Goal: Navigation & Orientation: Find specific page/section

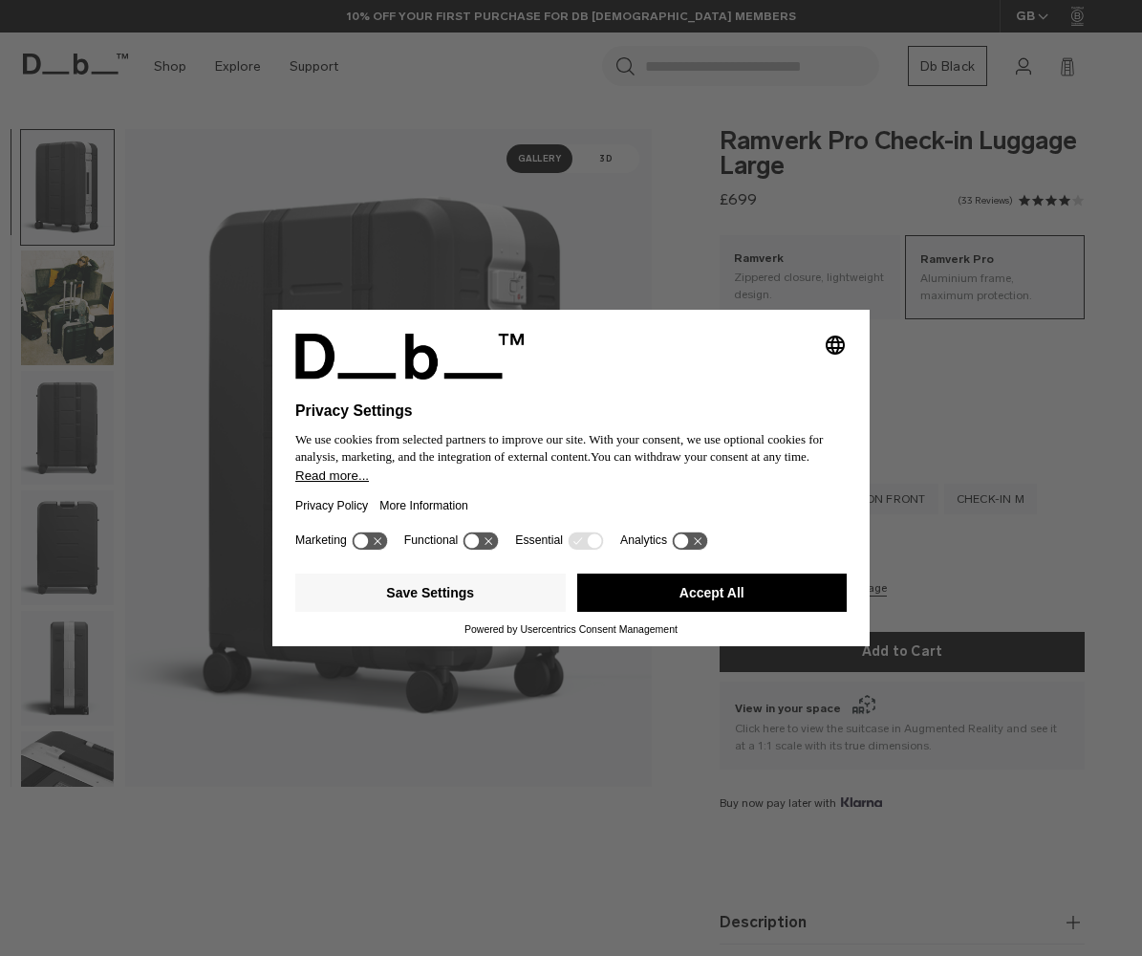
click at [711, 606] on button "Accept All" at bounding box center [712, 592] width 270 height 38
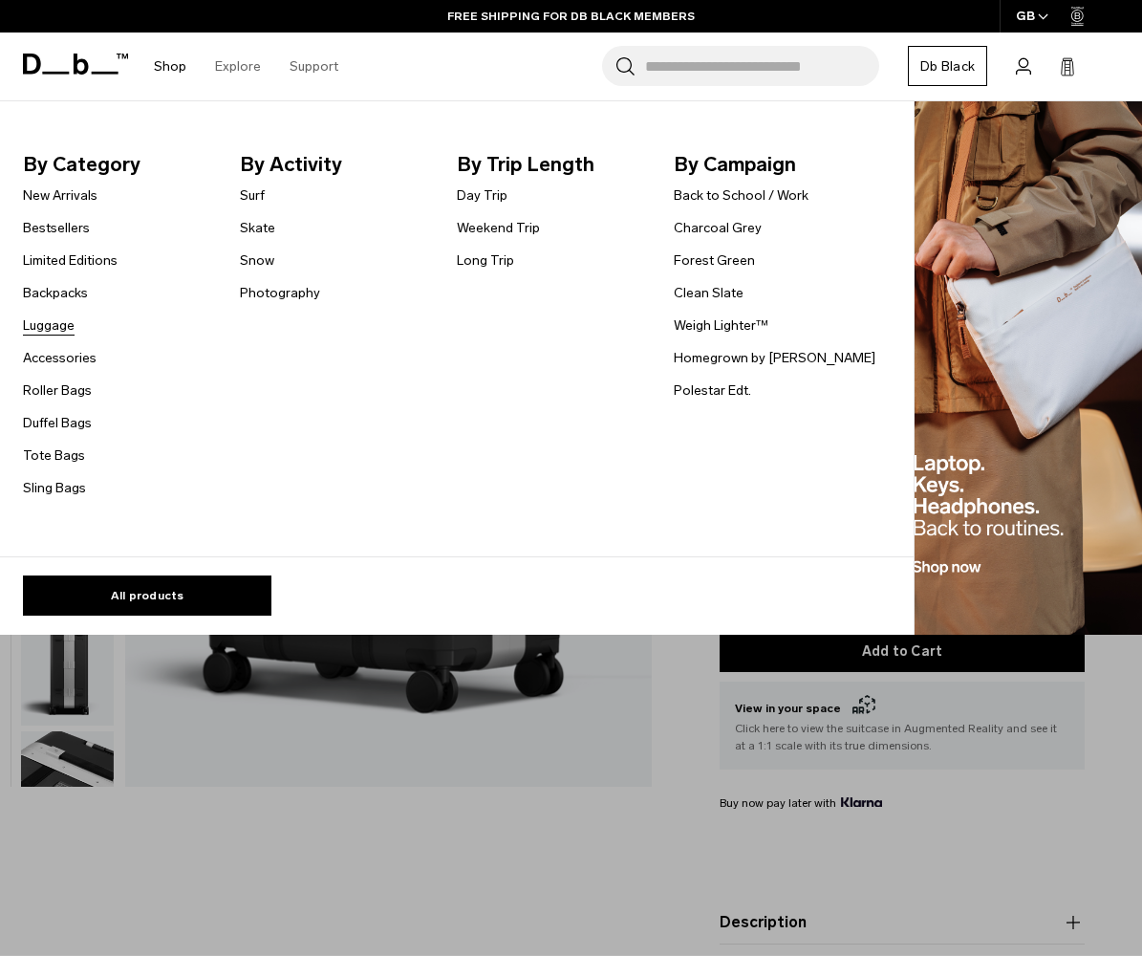
click at [55, 321] on link "Luggage" at bounding box center [49, 325] width 52 height 20
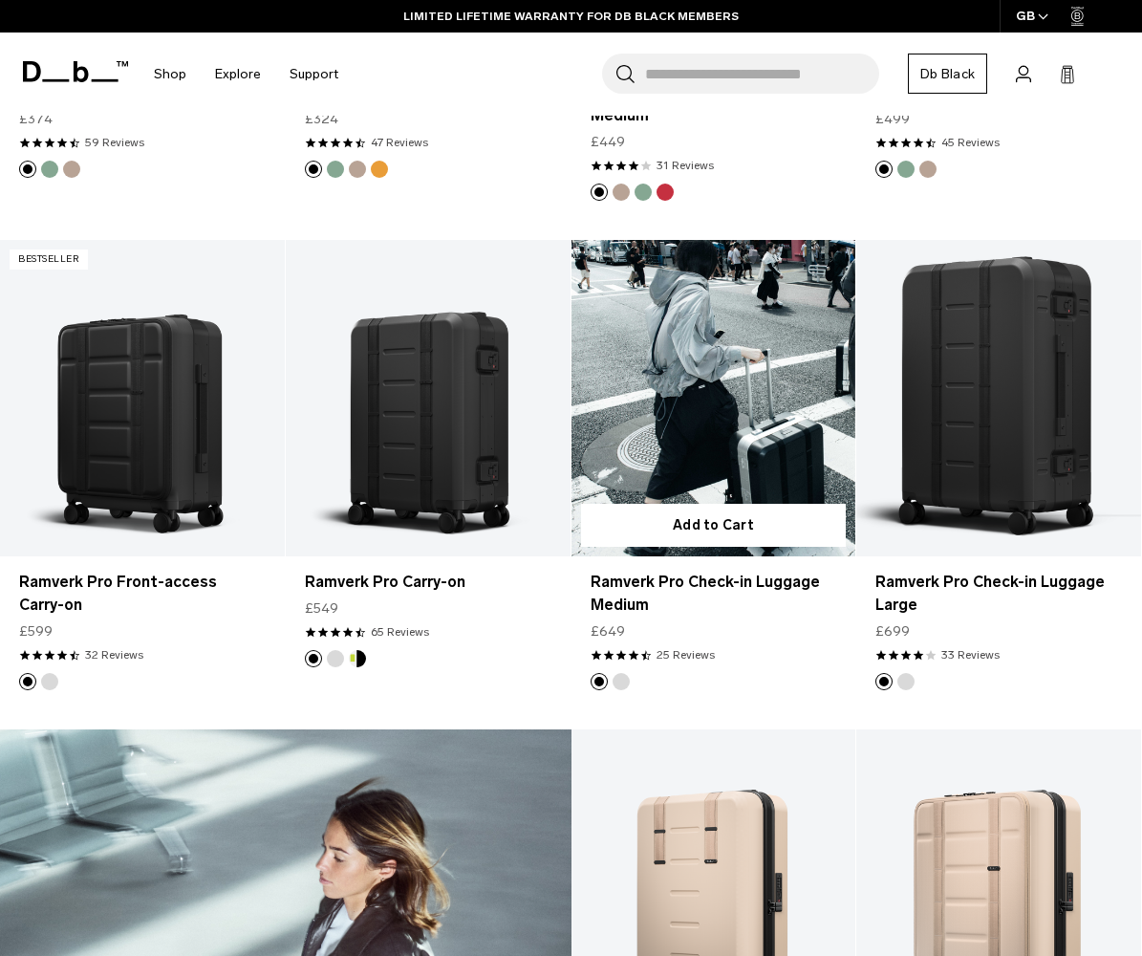
scroll to position [1663, 0]
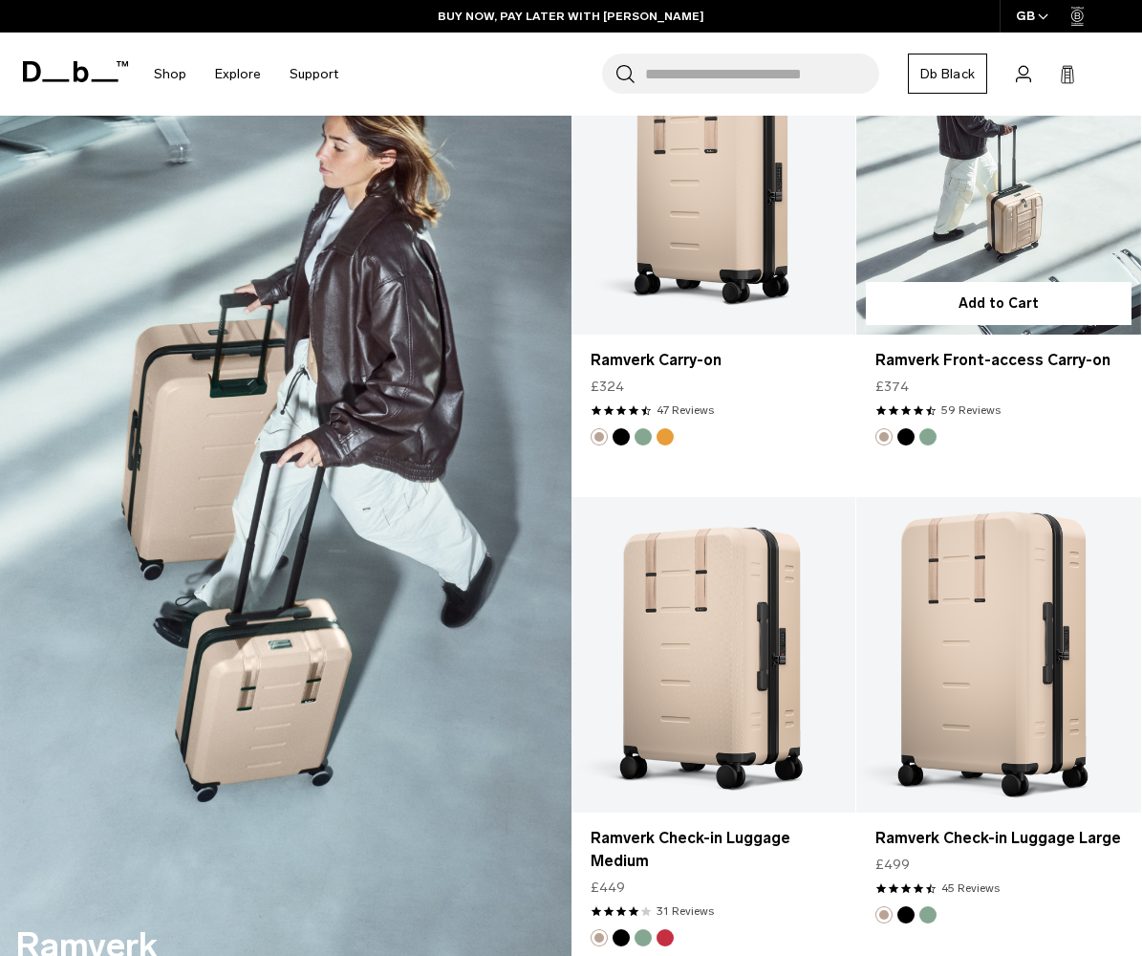
click at [1049, 387] on div "Hugger Roller Bag Ramverk Ramverk Pro Add to Cart Ramverk Pro Front-access Carr…" at bounding box center [571, 724] width 1142 height 5325
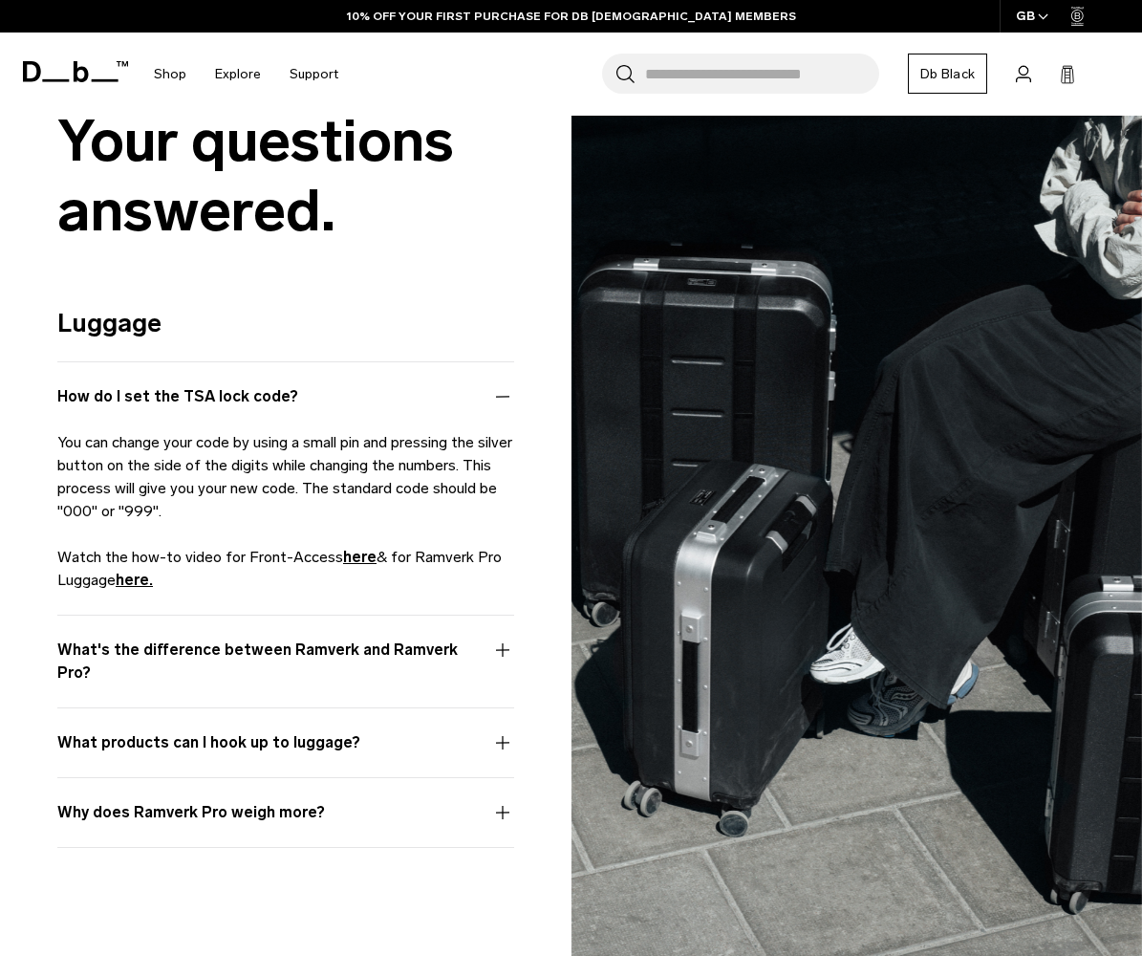
scroll to position [5739, 0]
